Goal: Information Seeking & Learning: Learn about a topic

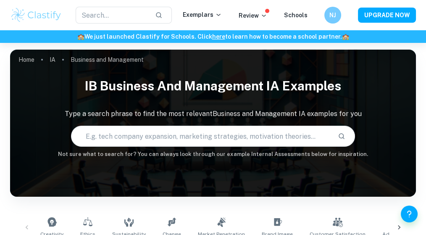
click at [121, 144] on input "text" at bounding box center [201, 136] width 260 height 24
type input "e"
click at [53, 59] on link "IA" at bounding box center [53, 60] width 6 height 12
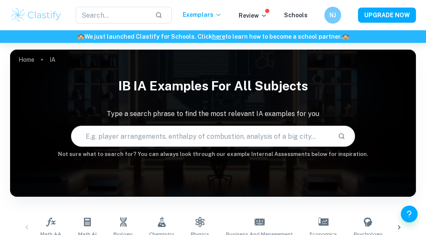
click at [102, 134] on input "text" at bounding box center [201, 136] width 260 height 24
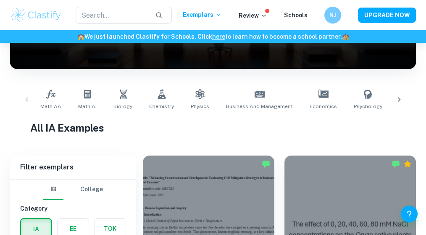
scroll to position [129, 0]
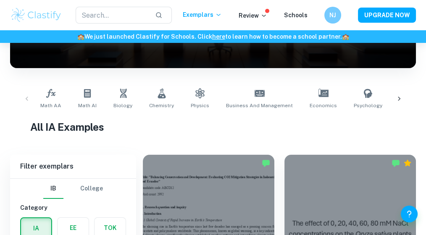
click at [398, 102] on icon at bounding box center [399, 99] width 8 height 8
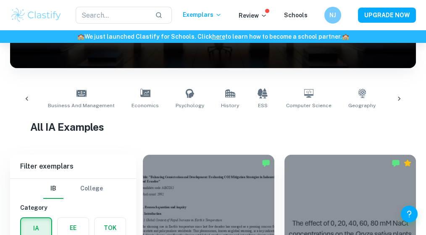
scroll to position [0, 312]
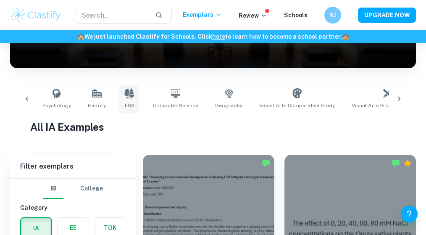
click at [119, 93] on link "ESS" at bounding box center [129, 99] width 20 height 28
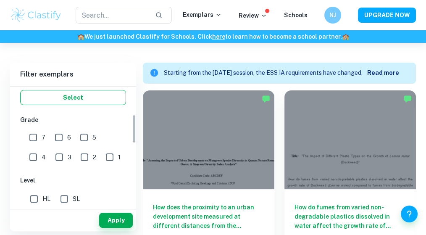
scroll to position [160, 0]
click at [37, 135] on input "7" at bounding box center [33, 136] width 17 height 17
checkbox input "true"
click at [65, 200] on input "SL" at bounding box center [64, 198] width 17 height 17
checkbox input "true"
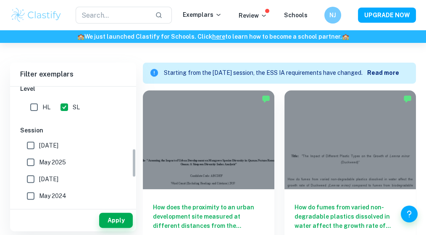
scroll to position [365, 0]
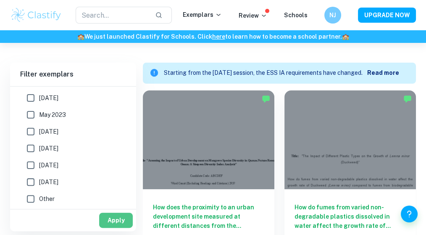
click at [114, 214] on button "Apply" at bounding box center [116, 220] width 34 height 15
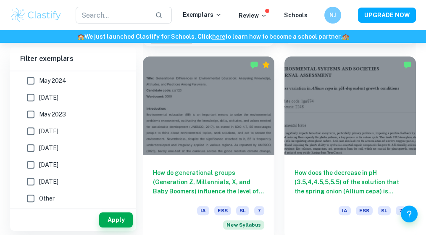
scroll to position [643, 0]
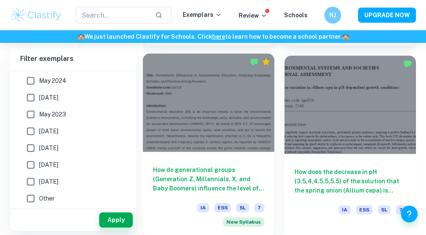
click at [219, 110] on div at bounding box center [209, 102] width 132 height 99
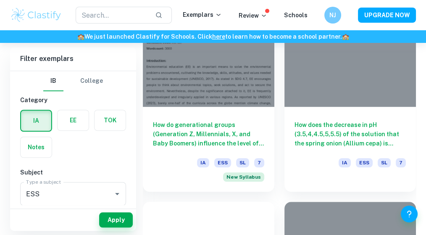
scroll to position [692, 0]
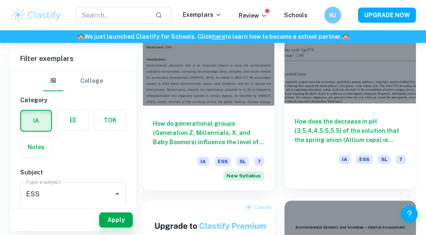
click at [354, 63] on div at bounding box center [351, 54] width 132 height 99
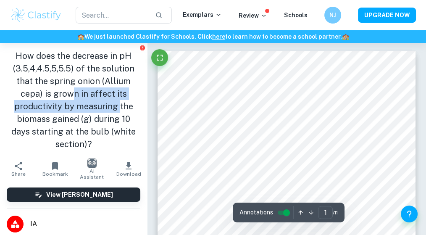
drag, startPoint x: 75, startPoint y: 90, endPoint x: 118, endPoint y: 107, distance: 45.8
click at [118, 107] on h1 "How does the decrease in pH (3.5,4,4.5,5,5.5) of the solution that the spring o…" at bounding box center [74, 100] width 134 height 101
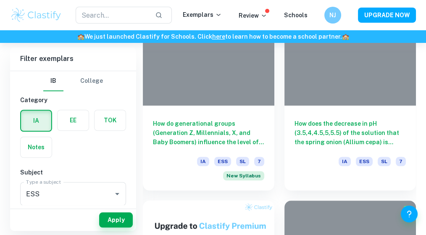
scroll to position [304, 0]
